Goal: Navigation & Orientation: Find specific page/section

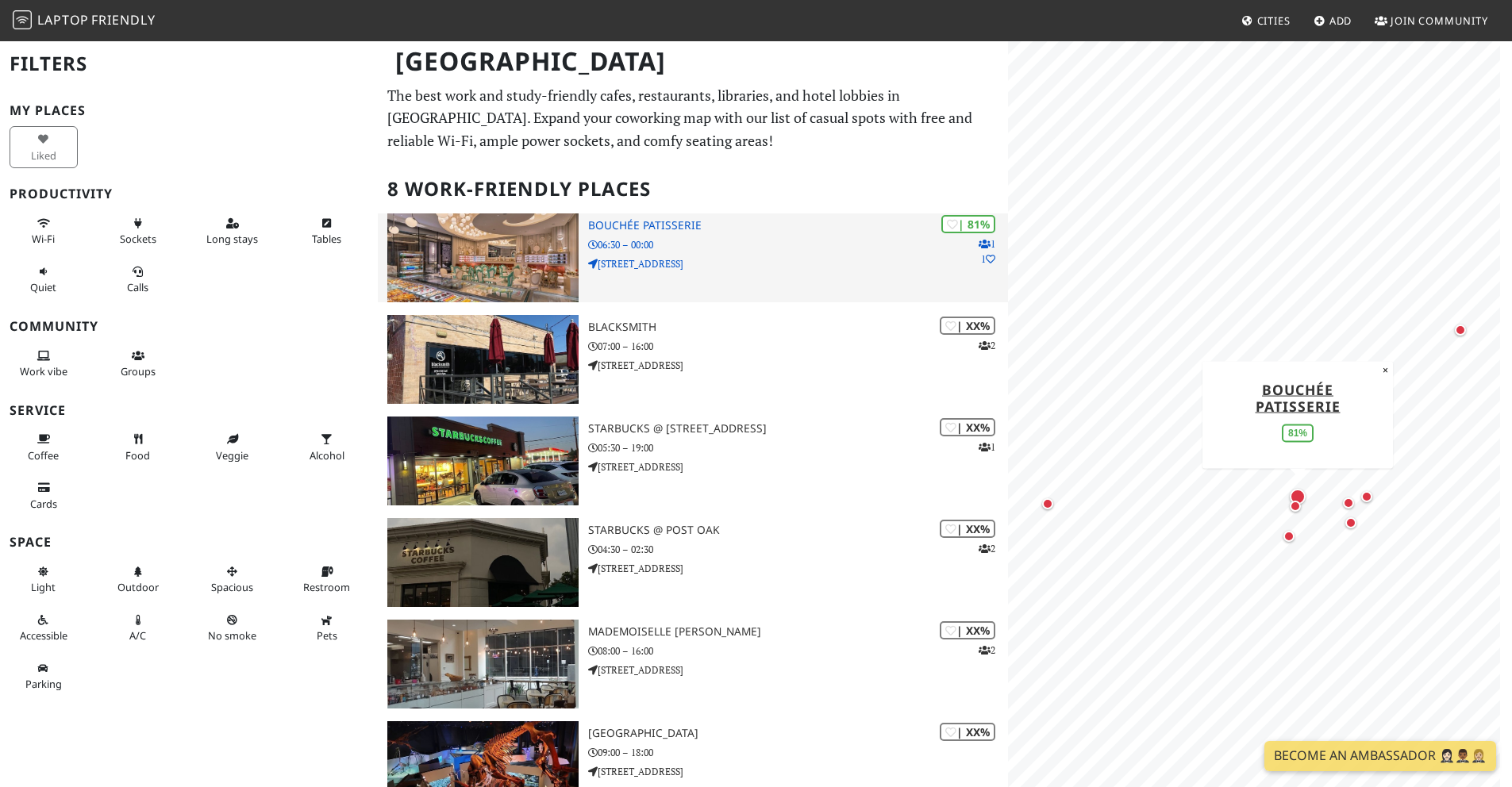
click at [649, 224] on h3 "Bouchée Patisserie" at bounding box center [798, 226] width 420 height 14
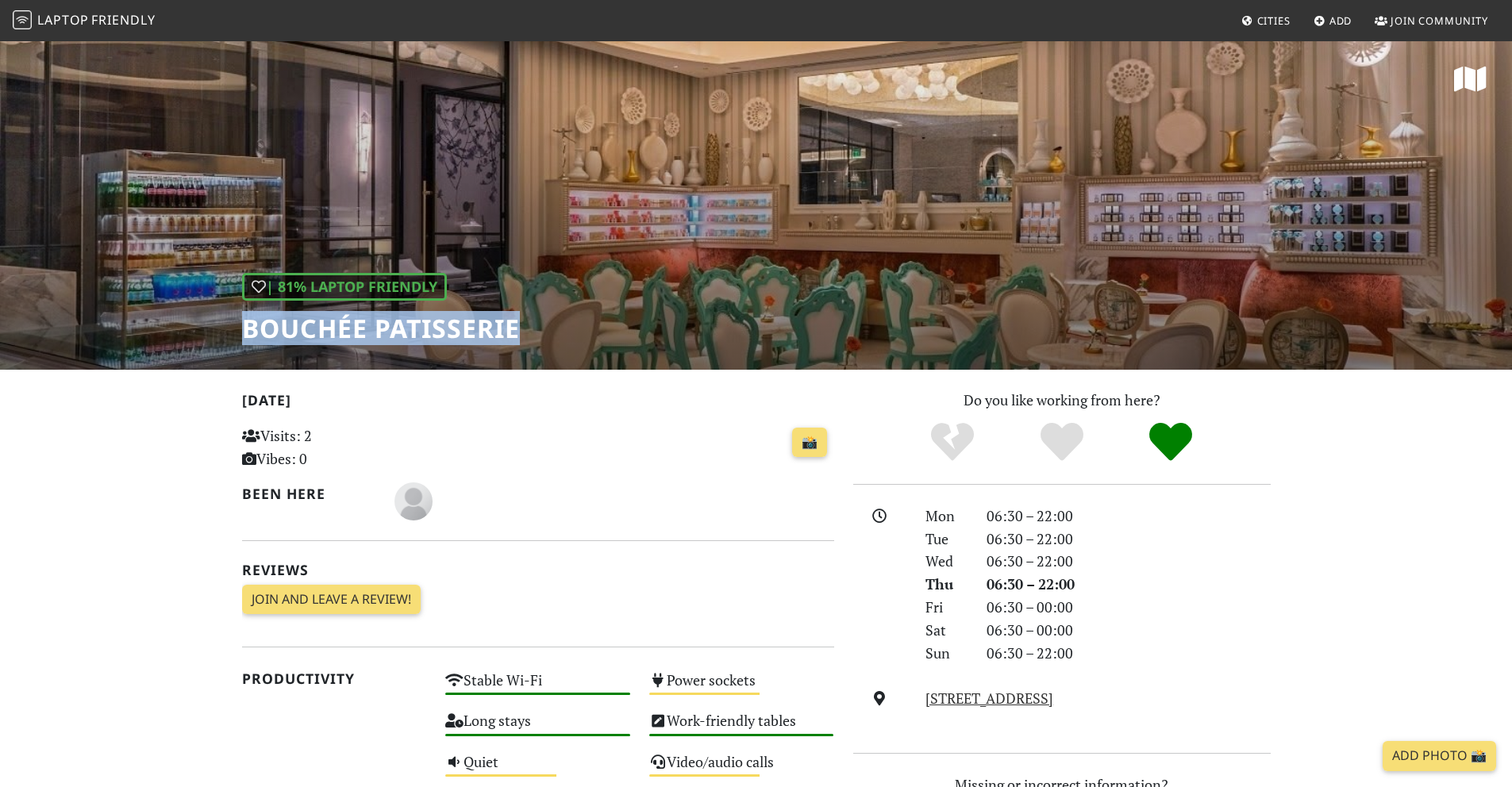
drag, startPoint x: 243, startPoint y: 327, endPoint x: 576, endPoint y: 337, distance: 333.2
click at [576, 337] on div "| 81% Laptop Friendly Bouchée Patisserie" at bounding box center [756, 204] width 1512 height 330
copy h1 "Bouchée Patisserie"
